Goal: Task Accomplishment & Management: Manage account settings

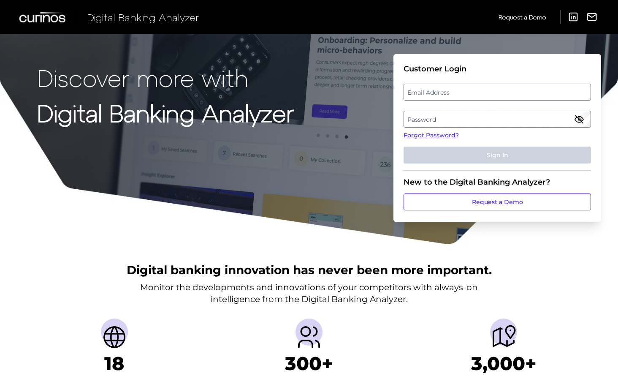
click at [423, 89] on label "Email Address" at bounding box center [497, 91] width 186 height 15
click at [423, 89] on input "email" at bounding box center [496, 92] width 187 height 17
click at [417, 88] on input "Email Address" at bounding box center [496, 92] width 187 height 17
type input "[PERSON_NAME][EMAIL_ADDRESS][PERSON_NAME][DOMAIN_NAME]"
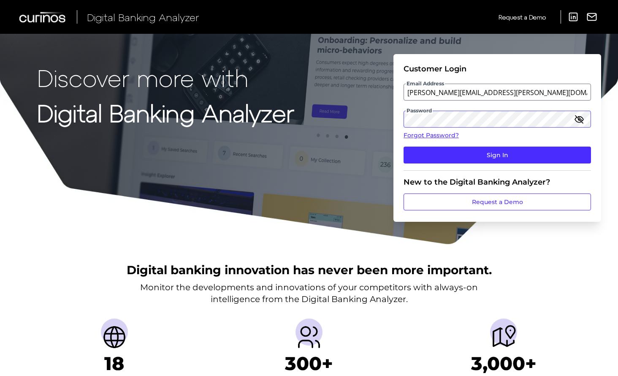
click at [403, 116] on form "Customer Login Email Address [PERSON_NAME][EMAIL_ADDRESS][PERSON_NAME][DOMAIN_N…" at bounding box center [497, 138] width 208 height 168
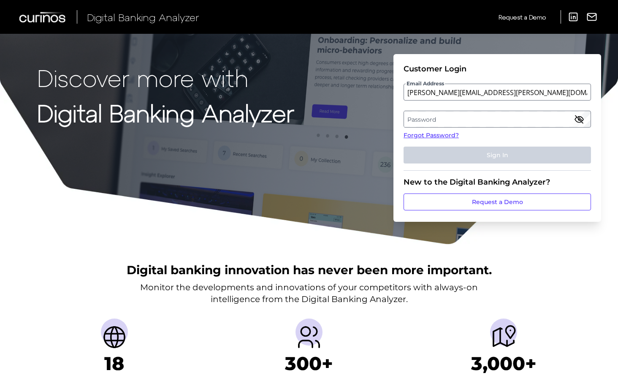
click at [433, 116] on label "Password" at bounding box center [497, 118] width 186 height 15
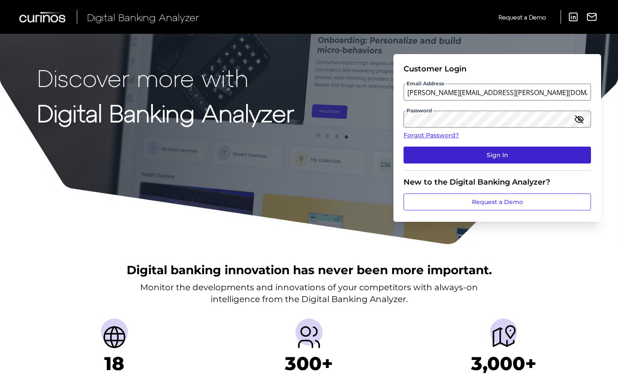
click at [488, 157] on button "Sign In" at bounding box center [496, 154] width 187 height 17
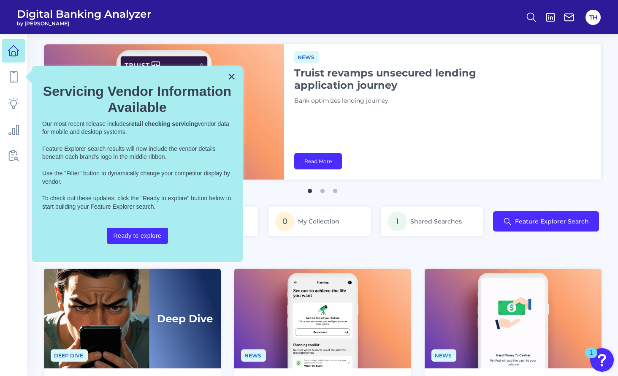
click at [227, 73] on div "× Servicing Vendor Information Available Our most recent release includes retai…" at bounding box center [137, 164] width 211 height 196
click at [230, 73] on button "×" at bounding box center [231, 77] width 8 height 14
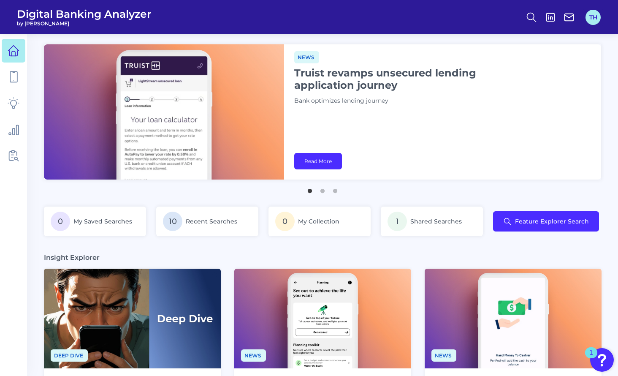
click at [593, 17] on button "TH" at bounding box center [592, 17] width 15 height 15
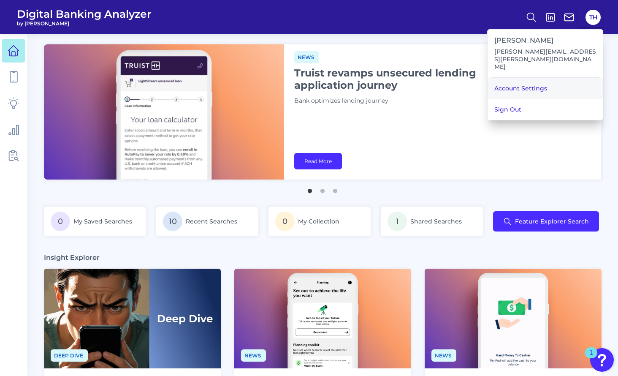
click at [522, 78] on link "Account Settings" at bounding box center [544, 88] width 115 height 21
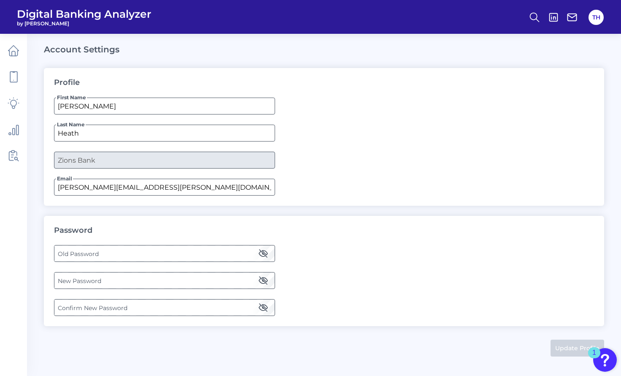
click at [99, 251] on label "Old Password" at bounding box center [164, 253] width 220 height 15
click at [65, 282] on label "New Password" at bounding box center [164, 280] width 220 height 15
click at [68, 309] on label "Confirm New Password" at bounding box center [164, 307] width 220 height 15
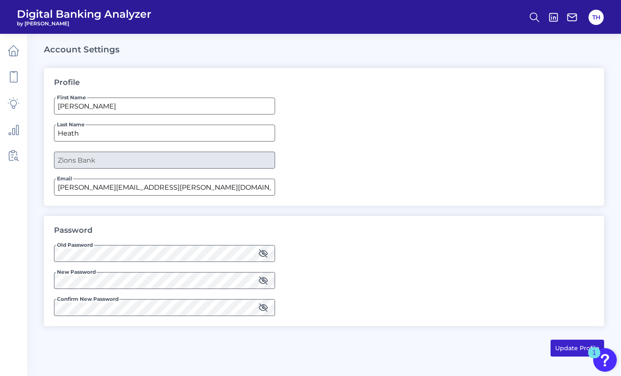
click at [565, 345] on button "Update Profile" at bounding box center [578, 347] width 54 height 17
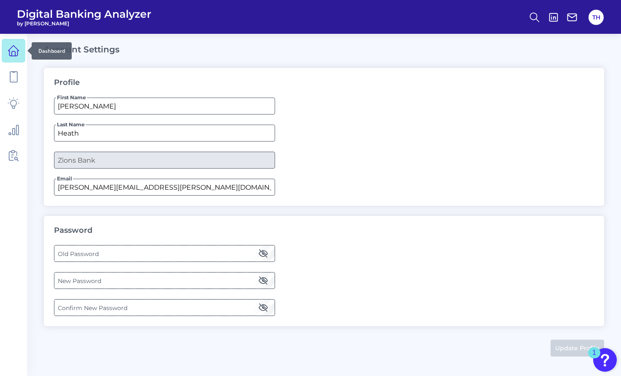
click at [10, 51] on icon at bounding box center [13, 51] width 11 height 11
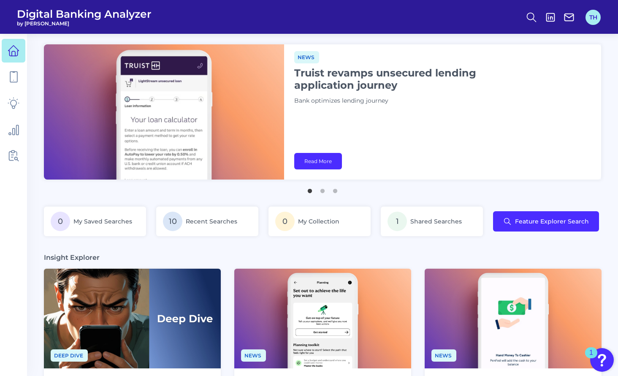
click at [596, 16] on button "TH" at bounding box center [592, 17] width 15 height 15
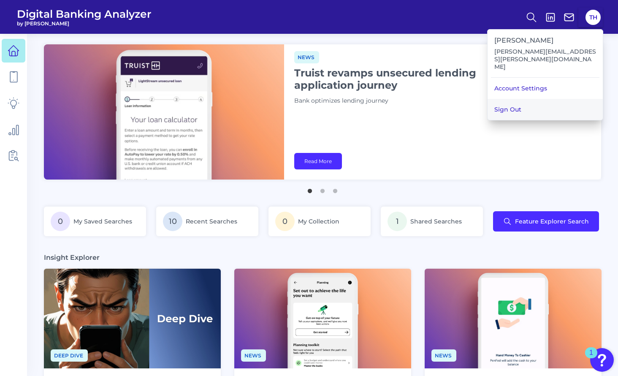
click at [525, 99] on button "Sign Out" at bounding box center [544, 109] width 115 height 21
